Goal: Complete application form: Complete application form

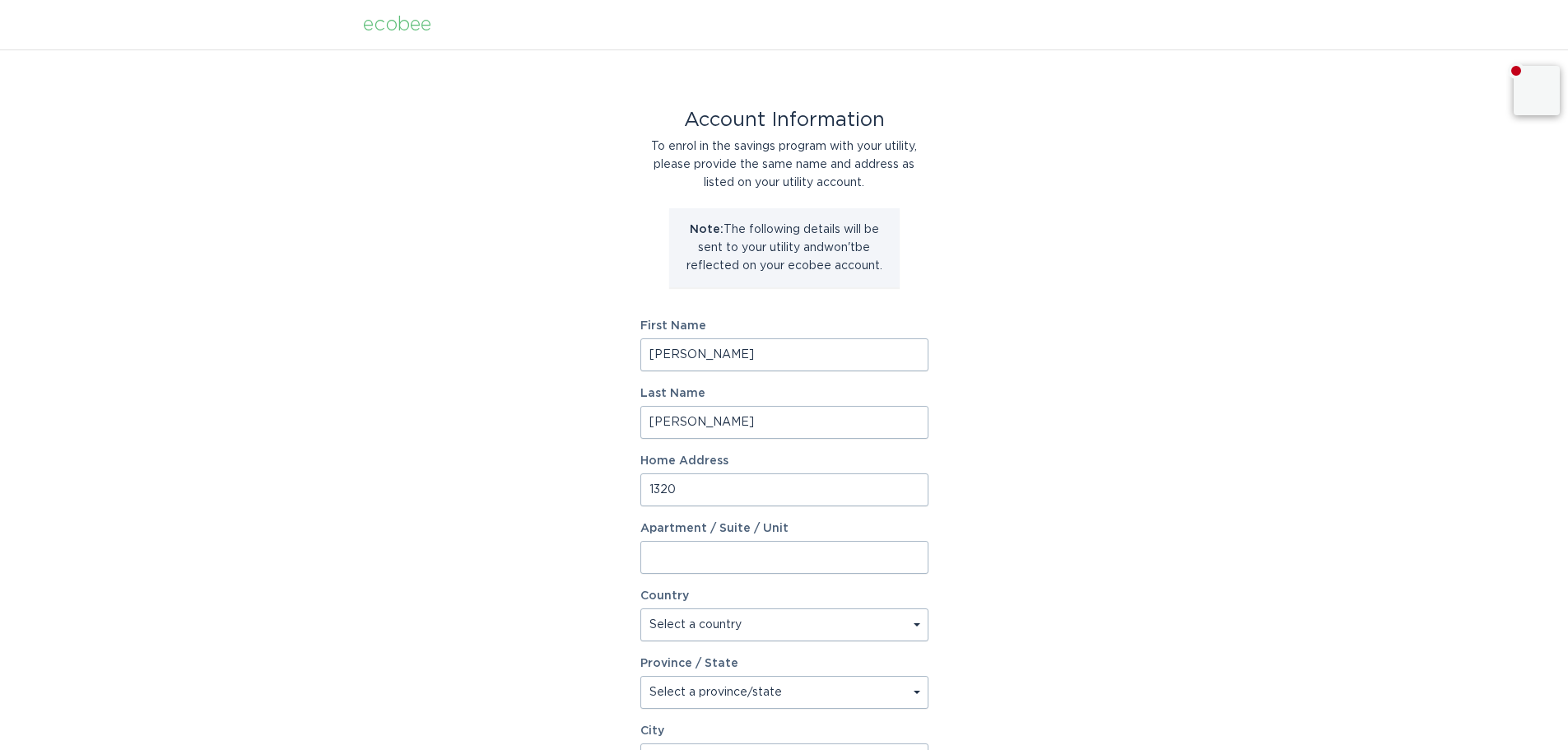
type input "[STREET_ADDRESS]"
select select "US"
type input "Monroe"
type input "28110"
select select "NC"
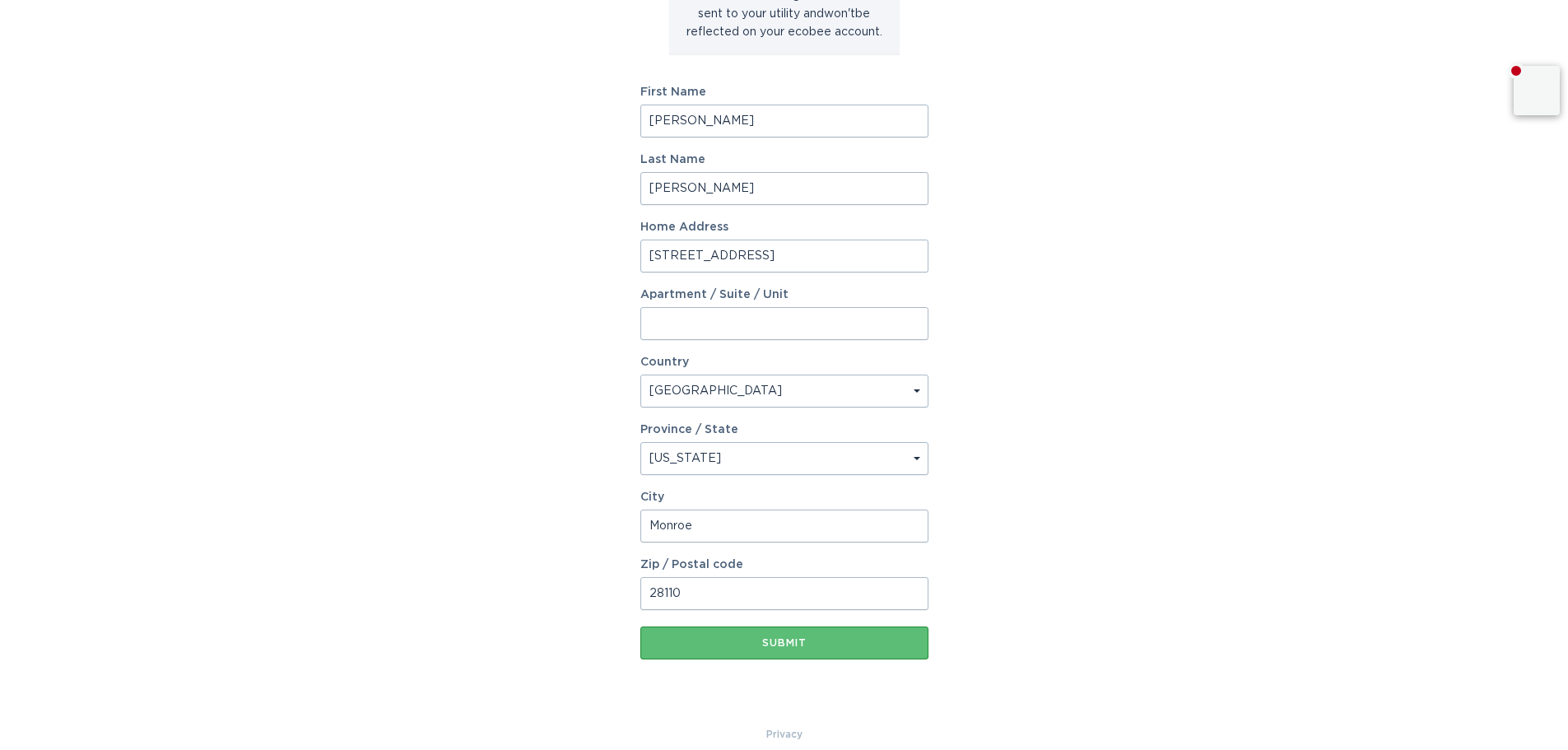
scroll to position [247, 0]
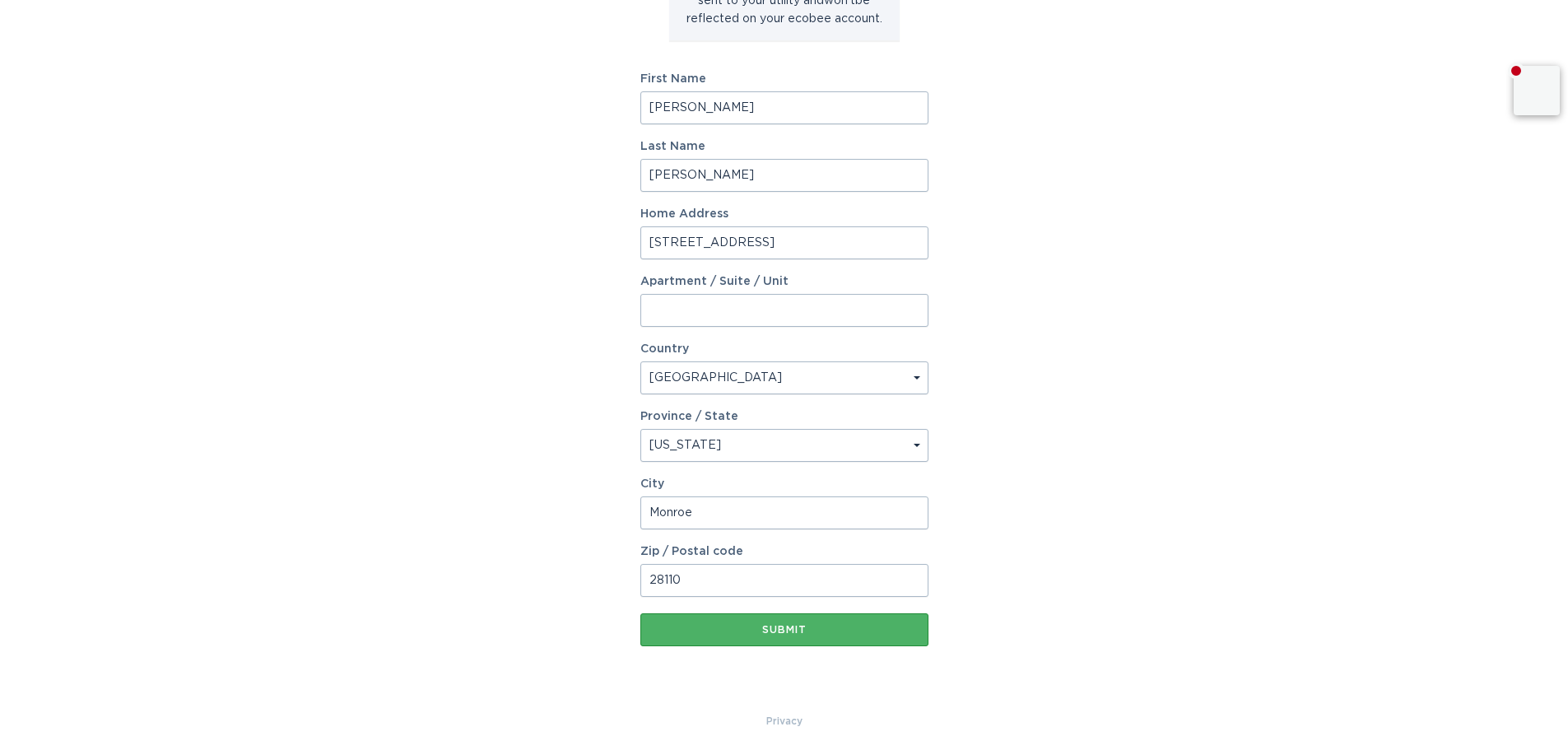
click at [801, 626] on div "Submit" at bounding box center [784, 629] width 271 height 10
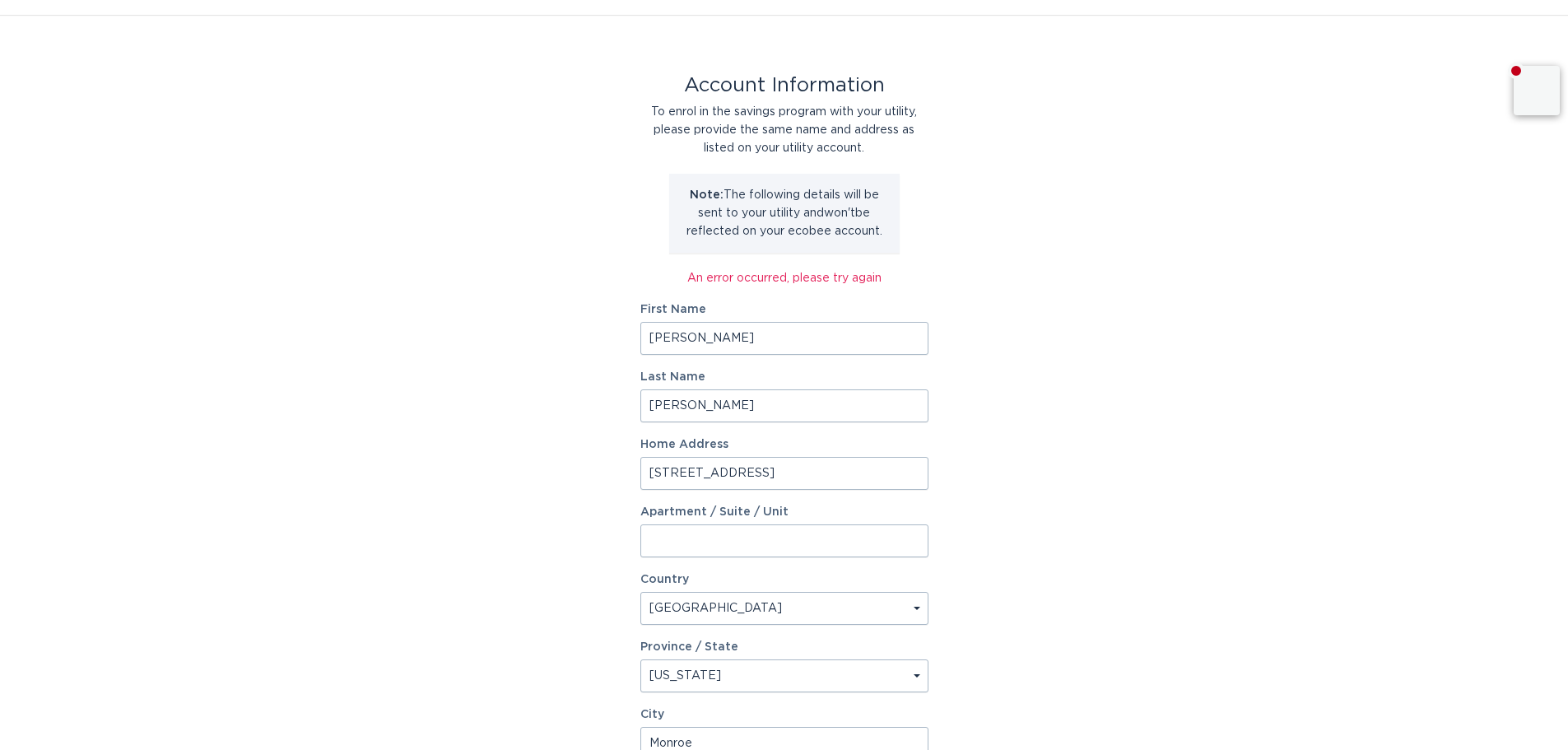
scroll to position [0, 0]
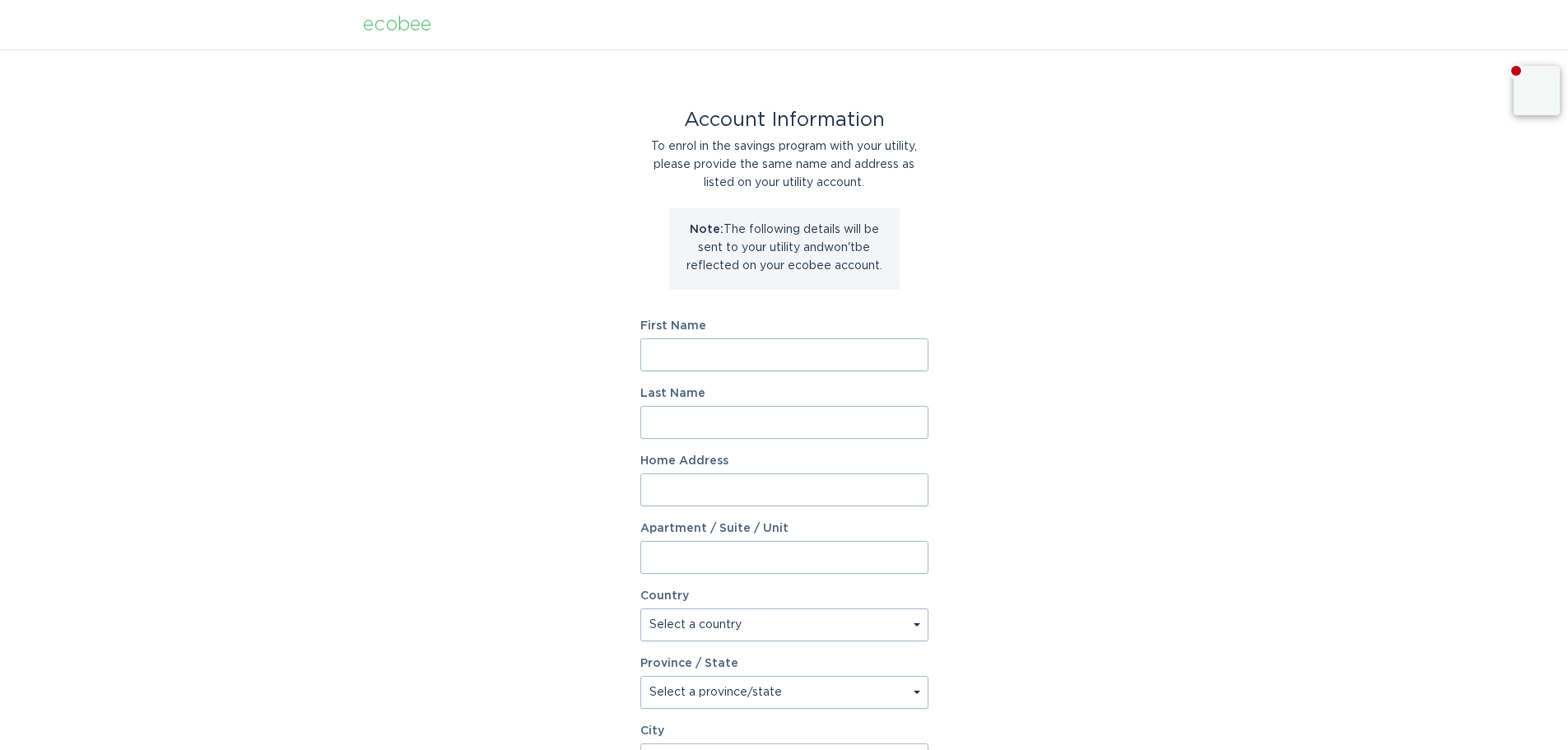
click at [771, 358] on input "First Name" at bounding box center [785, 354] width 288 height 33
type input "[PERSON_NAME]"
type input "[STREET_ADDRESS]"
select select "US"
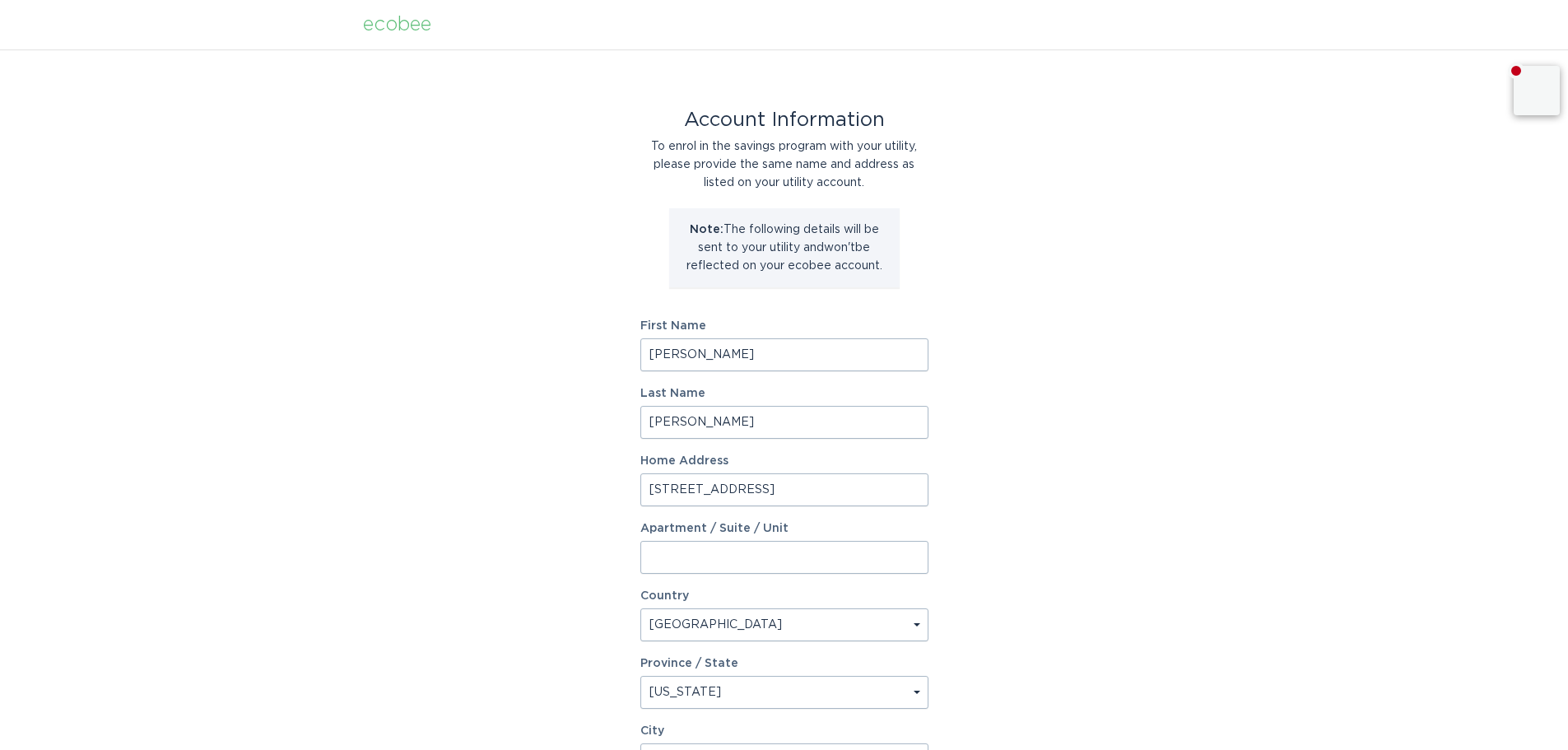
select select "NC"
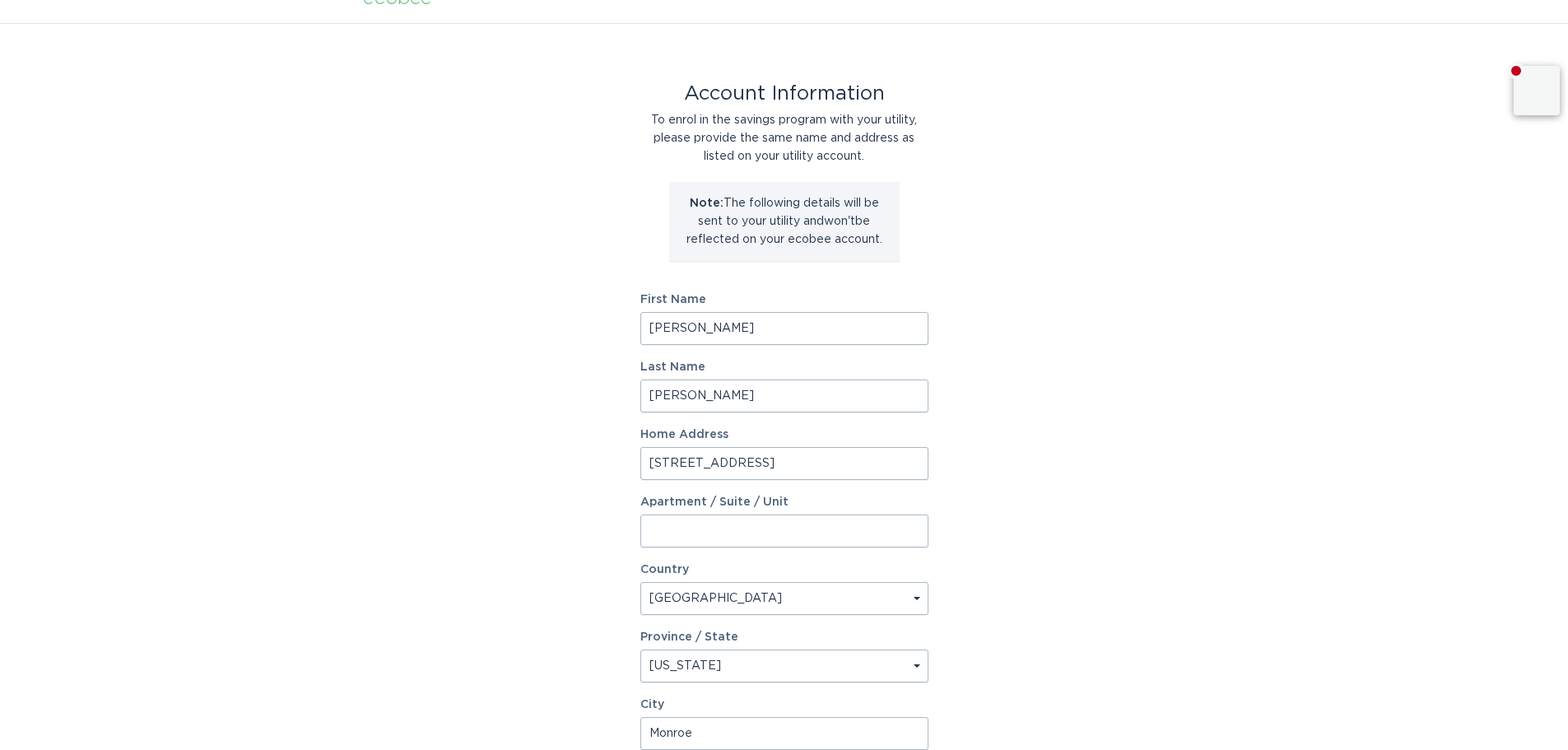
type input "Monroe"
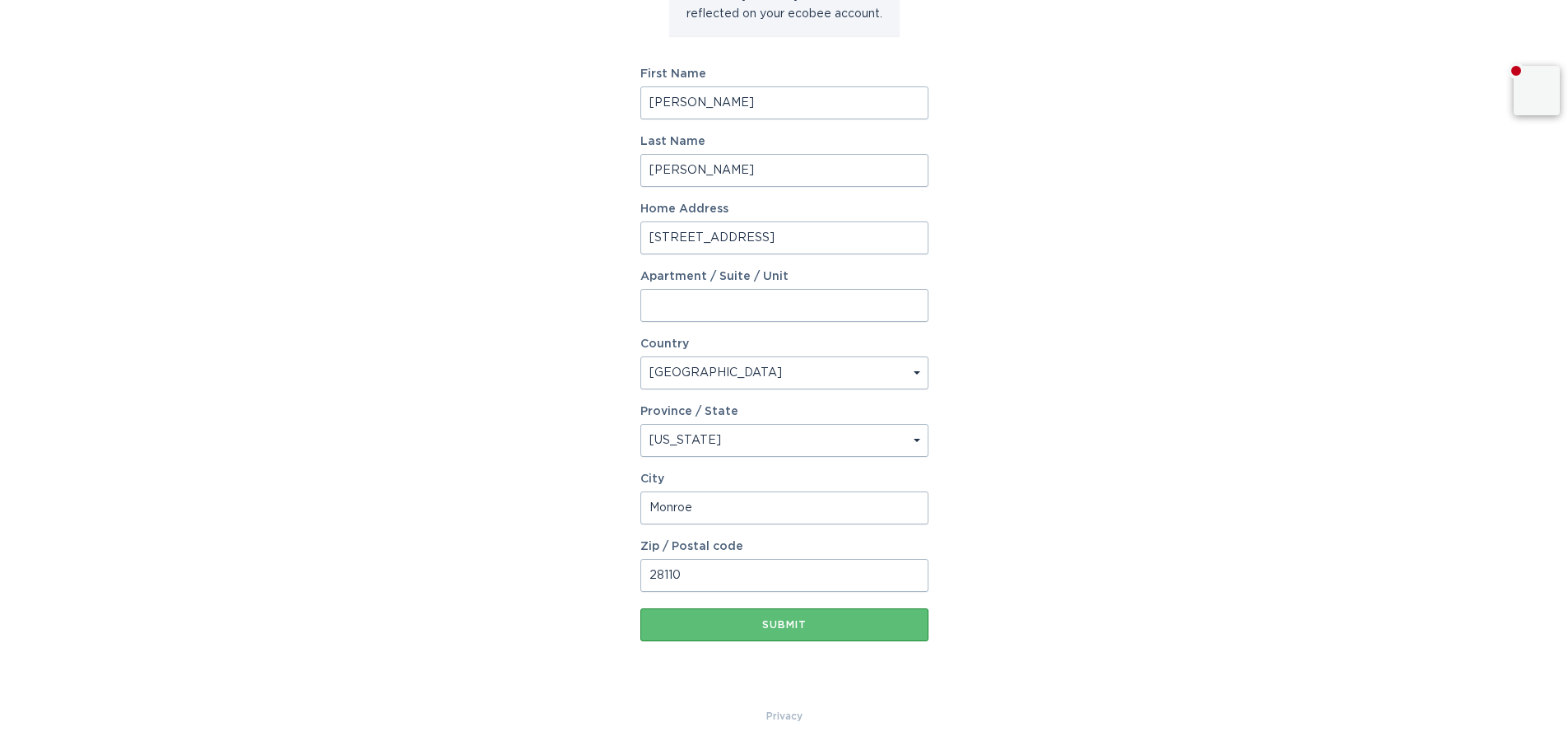
type input "28110"
click at [1056, 537] on div "Account Information To enrol in the savings program with your utility, please p…" at bounding box center [784, 252] width 1568 height 910
click at [773, 617] on button "Submit" at bounding box center [785, 625] width 288 height 33
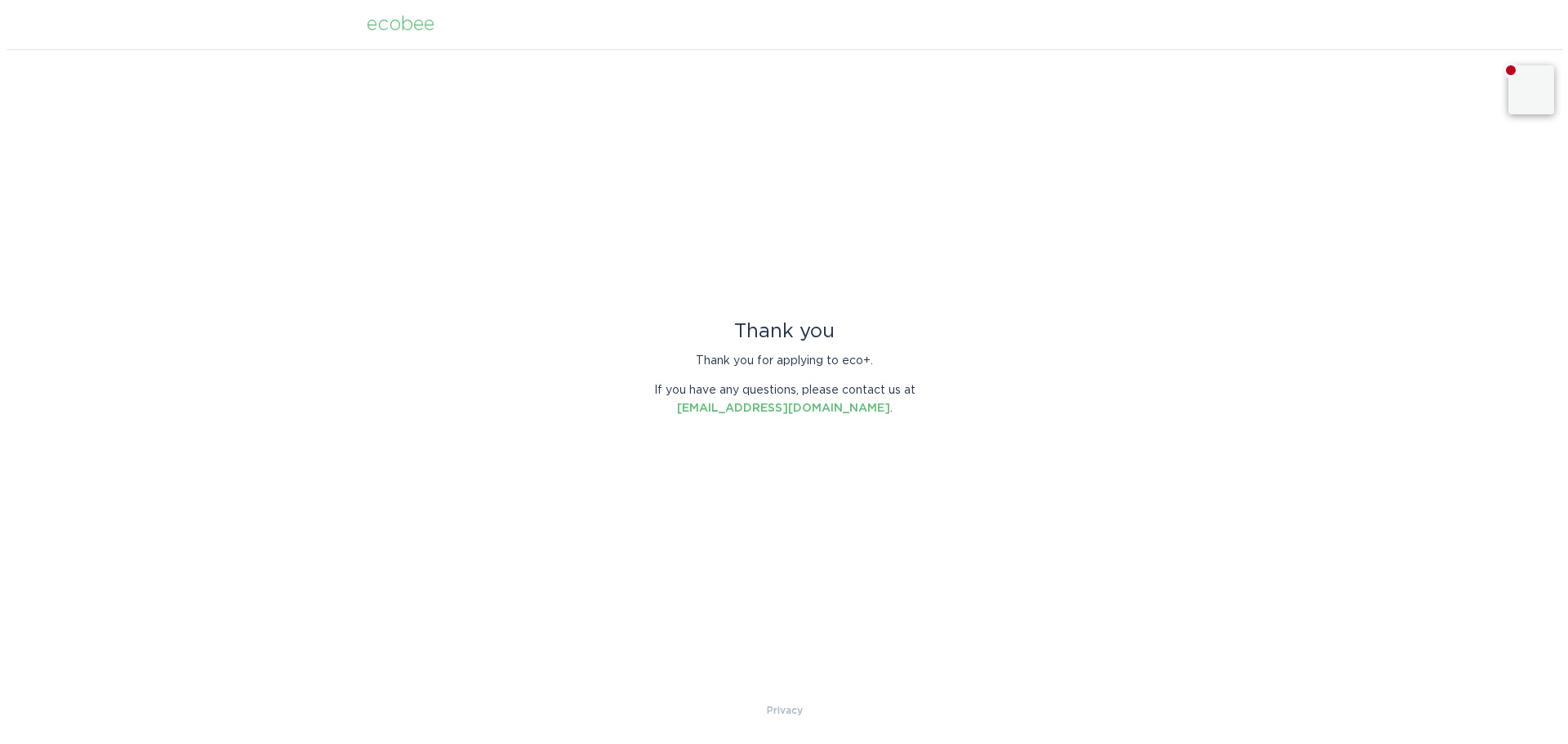
scroll to position [0, 0]
